Goal: Task Accomplishment & Management: Use online tool/utility

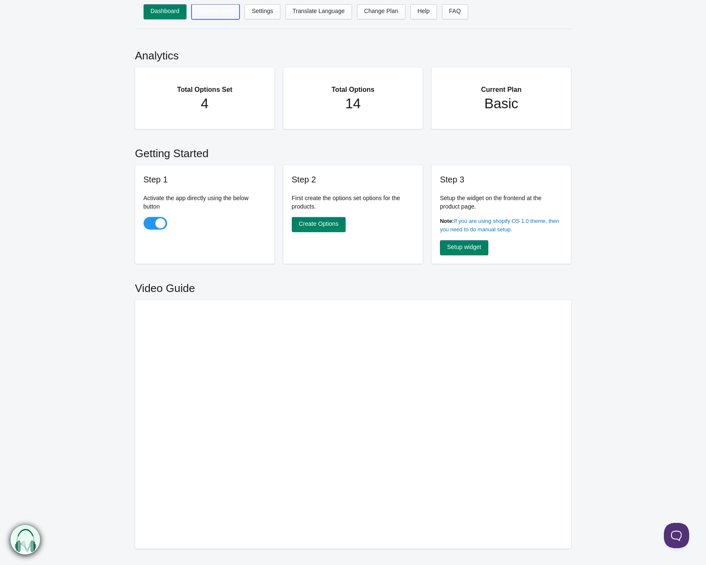
click at [227, 16] on link "Options Sets" at bounding box center [216, 11] width 48 height 15
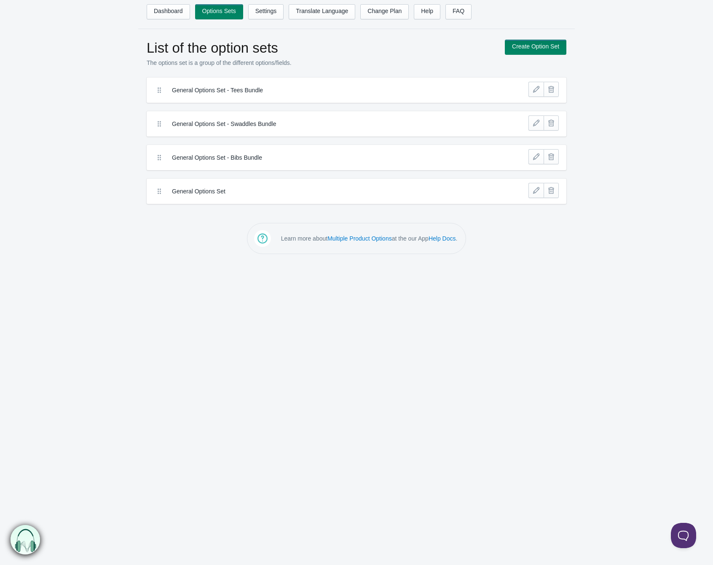
click at [159, 90] on icon at bounding box center [159, 90] width 8 height 8
click at [305, 95] on div "General Options Set - Tees Bundle" at bounding box center [317, 90] width 328 height 13
click at [536, 93] on link at bounding box center [535, 89] width 15 height 15
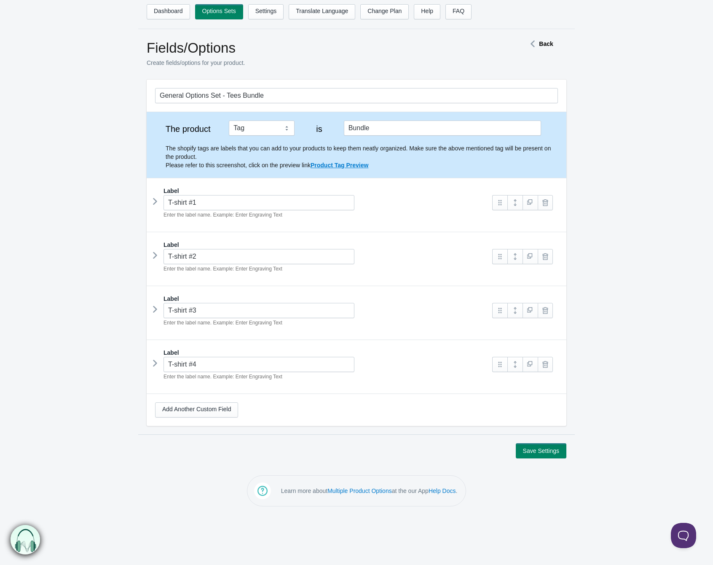
click at [533, 45] on icon at bounding box center [532, 44] width 13 height 4
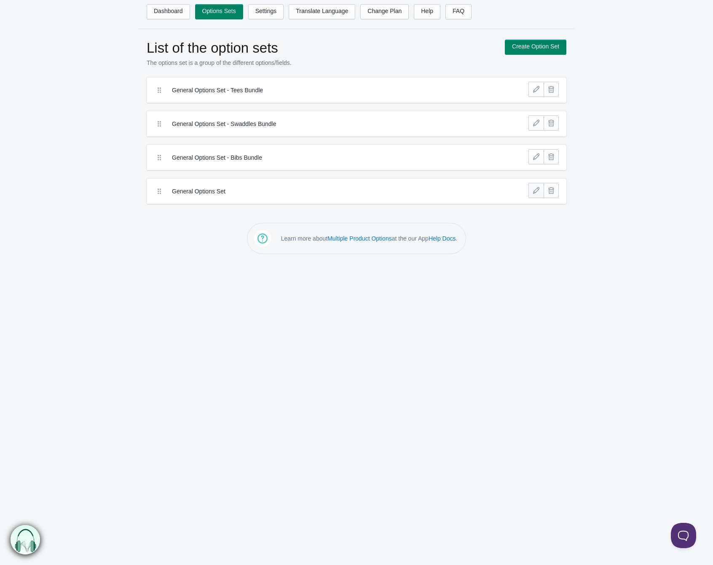
click at [536, 191] on link at bounding box center [535, 190] width 15 height 15
